Goal: Information Seeking & Learning: Compare options

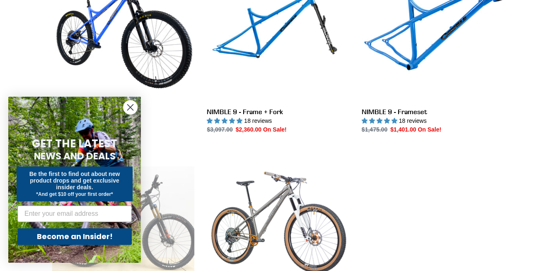
scroll to position [305, 0]
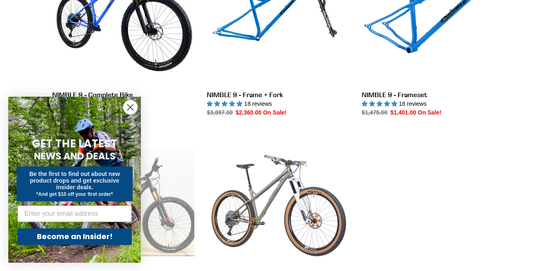
click at [131, 108] on icon "Close dialog" at bounding box center [131, 107] width 6 height 6
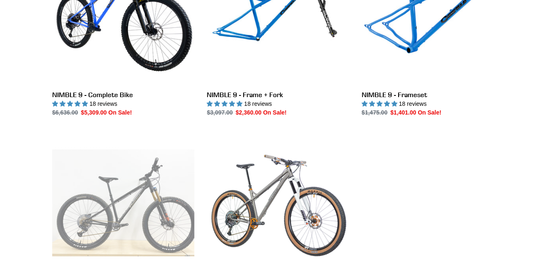
click at [354, 135] on ul "NIMBLE 9 - Complete Bike NIMBLE 9 - Complete Bike 18 reviews Regular price $6,6…" at bounding box center [272, 135] width 464 height 387
click at [245, 93] on link "NIMBLE 9 - Frame + Fork" at bounding box center [278, 29] width 142 height 175
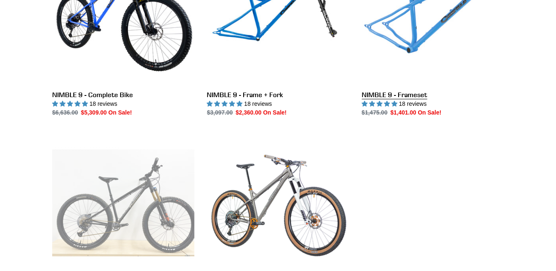
click at [411, 106] on link "NIMBLE 9 - Frameset" at bounding box center [433, 29] width 142 height 175
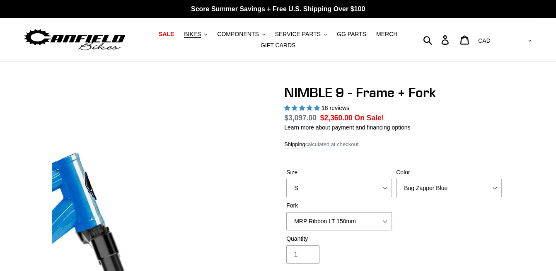
select select "highest-rating"
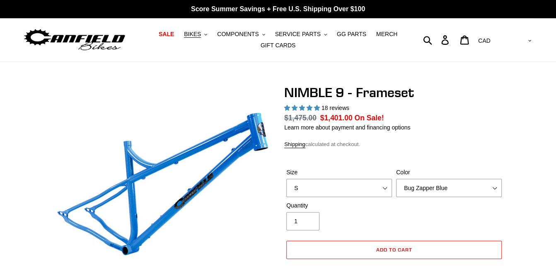
select select "highest-rating"
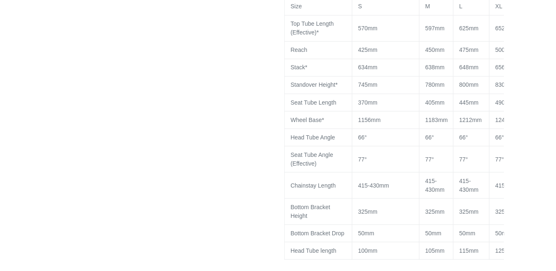
scroll to position [740, 0]
